Goal: Transaction & Acquisition: Obtain resource

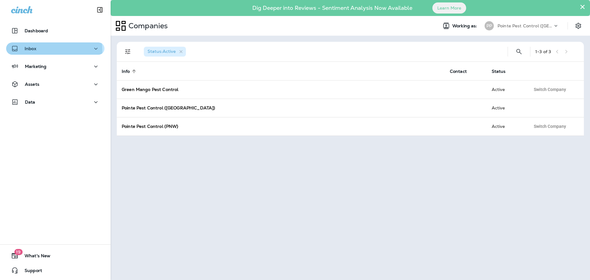
click at [51, 50] on div "Inbox" at bounding box center [55, 49] width 88 height 8
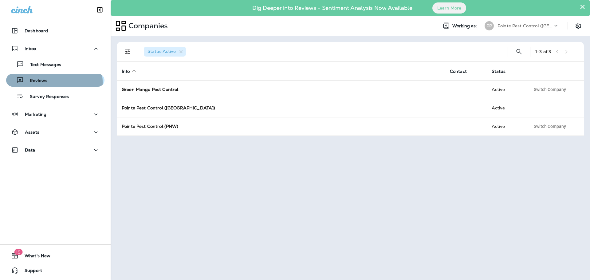
click at [51, 82] on div "Reviews" at bounding box center [55, 80] width 93 height 9
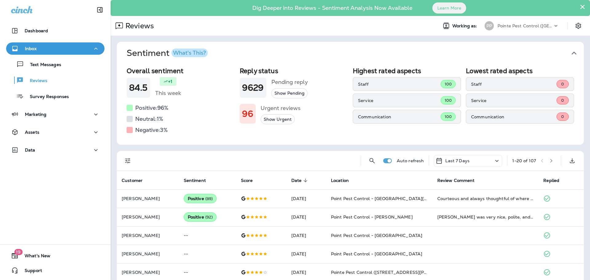
click at [453, 162] on p "Last 7 Days" at bounding box center [457, 160] width 24 height 5
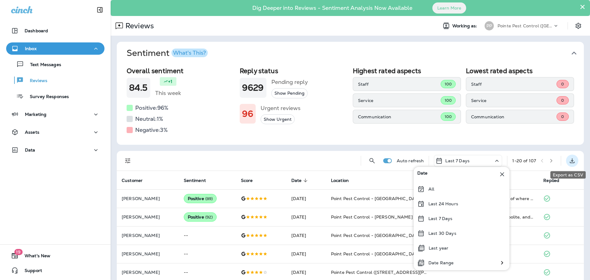
click at [568, 158] on icon "Export as CSV" at bounding box center [571, 160] width 7 height 7
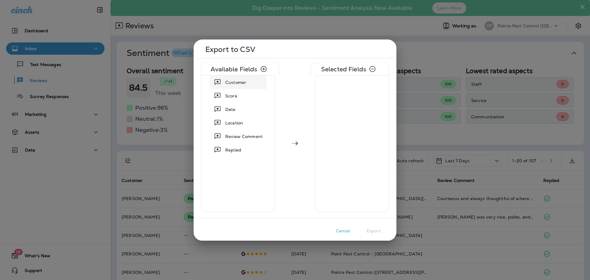
click at [245, 82] on span "Customer" at bounding box center [235, 82] width 21 height 6
click at [243, 85] on div "Score" at bounding box center [238, 81] width 54 height 11
click at [243, 85] on div "Date" at bounding box center [238, 81] width 54 height 11
click at [243, 85] on span "Location" at bounding box center [234, 82] width 18 height 6
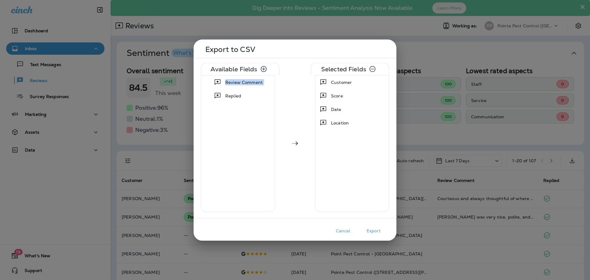
click at [243, 85] on span "Review Comment" at bounding box center [243, 82] width 37 height 6
click at [380, 230] on button "Export" at bounding box center [373, 231] width 31 height 10
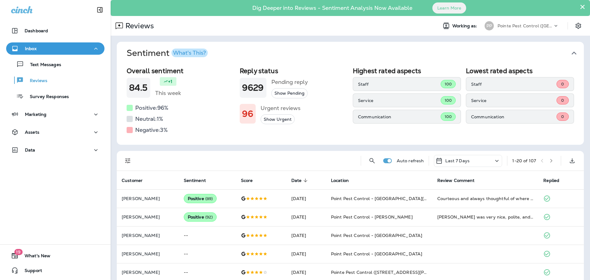
click at [271, 119] on button "Show Urgent" at bounding box center [277, 119] width 34 height 10
